Goal: Task Accomplishment & Management: Manage account settings

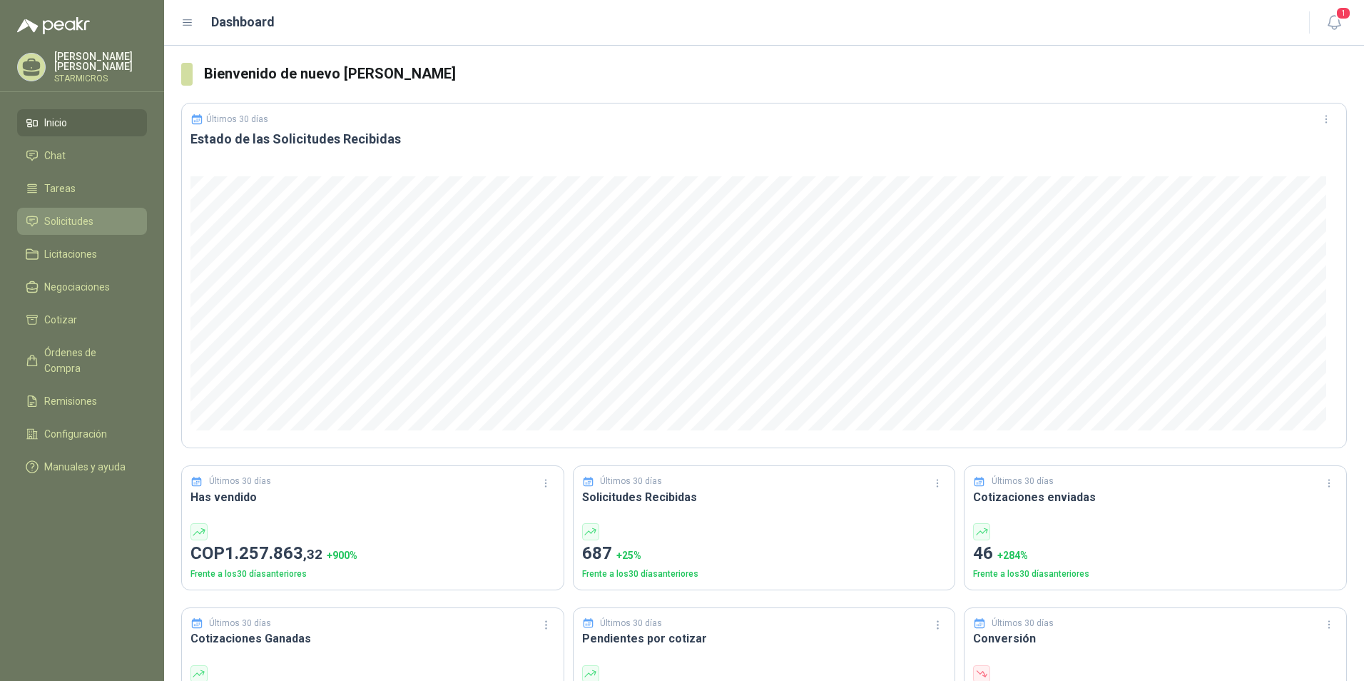
click at [64, 218] on span "Solicitudes" at bounding box center [68, 221] width 49 height 16
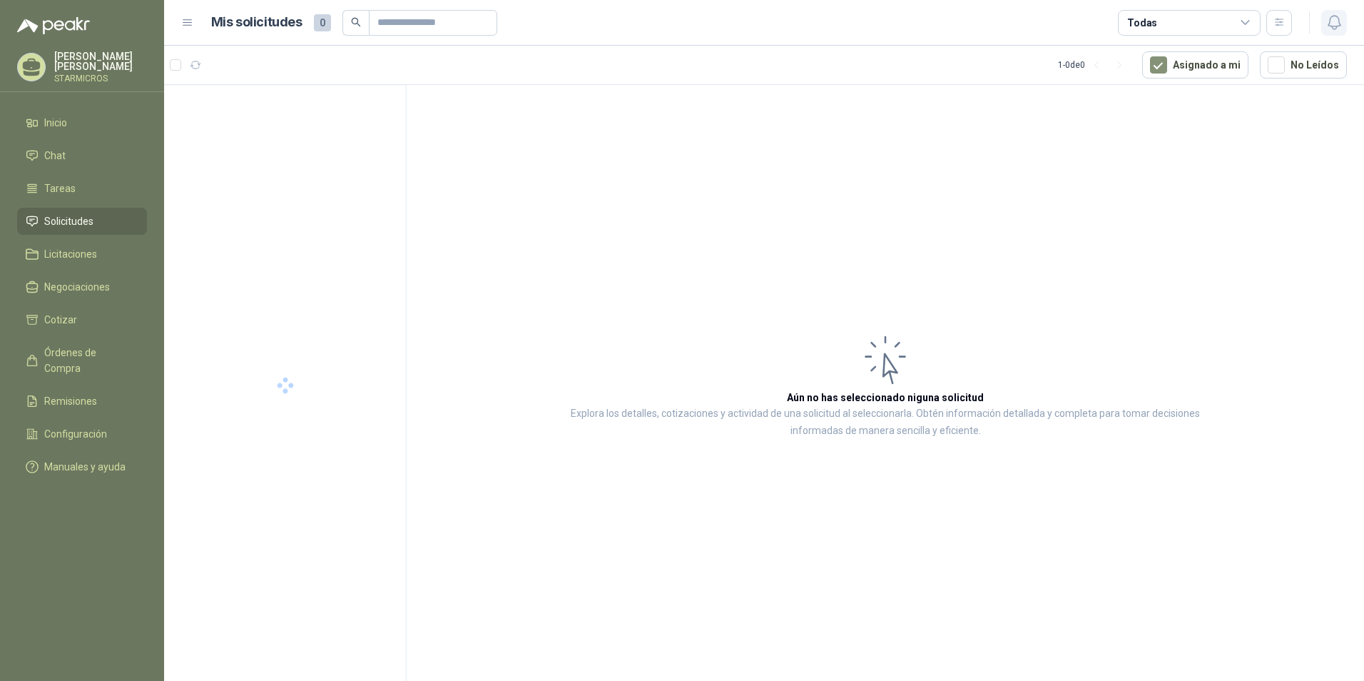
click at [1338, 28] on icon "button" at bounding box center [1335, 23] width 18 height 18
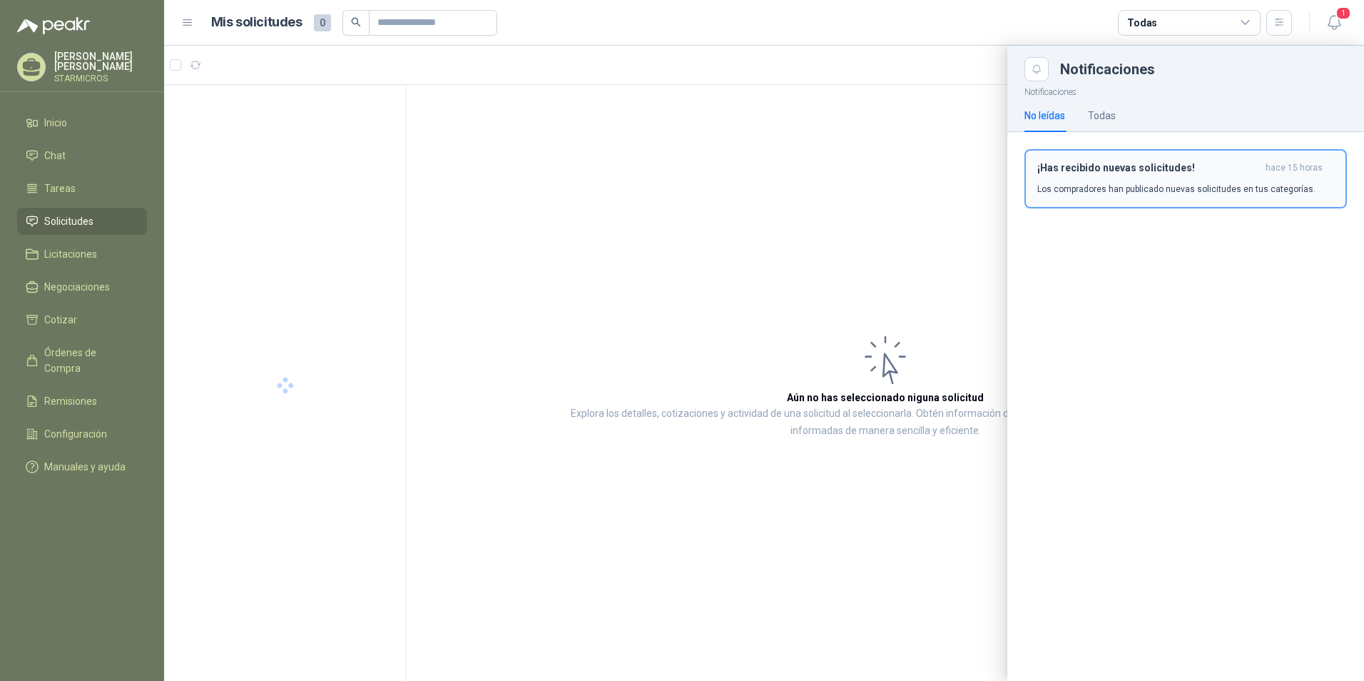
click at [1163, 178] on div "¡Has recibido nuevas solicitudes! hace 15 horas Los compradores han publicado n…" at bounding box center [1185, 179] width 297 height 34
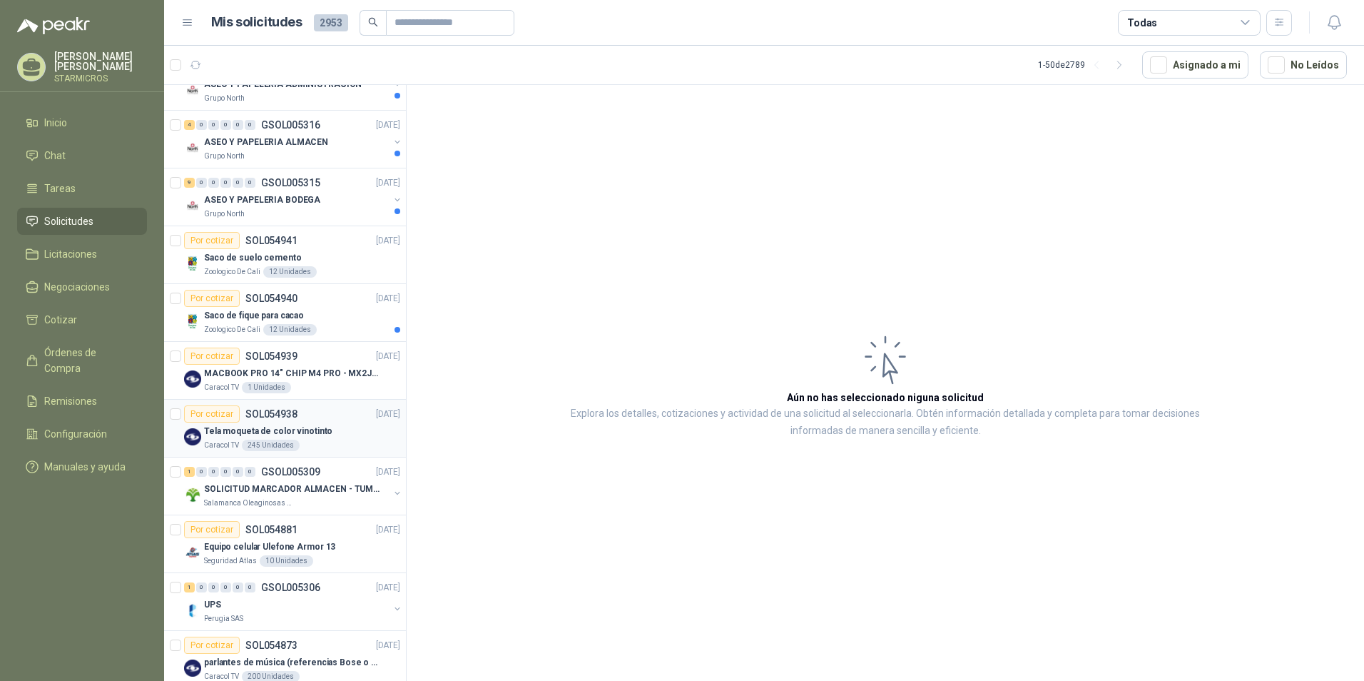
scroll to position [428, 0]
